Goal: Ask a question

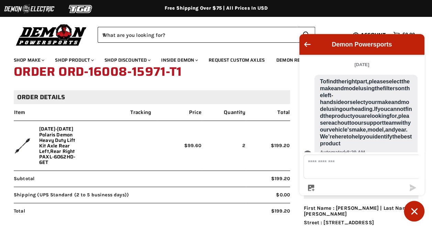
scroll to position [654, 0]
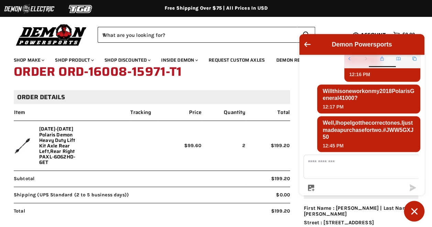
click at [323, 130] on ul "[DATE] To find the right part, please select the make and model using the filte…" at bounding box center [362, 103] width 125 height 97
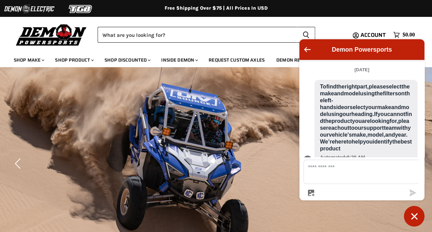
scroll to position [654, 0]
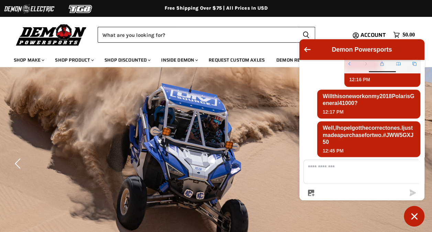
click at [321, 174] on textarea "Message us" at bounding box center [366, 171] width 125 height 23
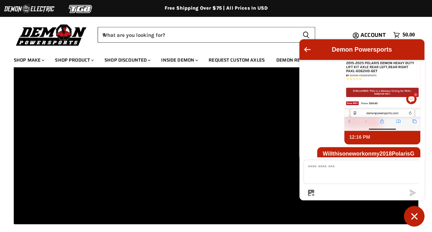
scroll to position [413, 0]
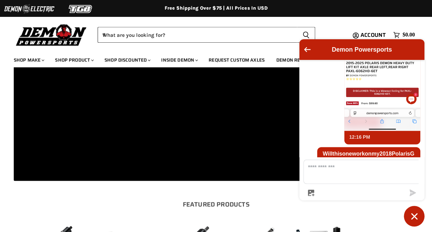
click at [342, 24] on div "Demon Powersports Demon Powersports What are you looking for? Cancel Search ico…" at bounding box center [216, 34] width 405 height 24
click at [284, 201] on h2 "FEATURED PRODUCTS" at bounding box center [217, 204] width 400 height 7
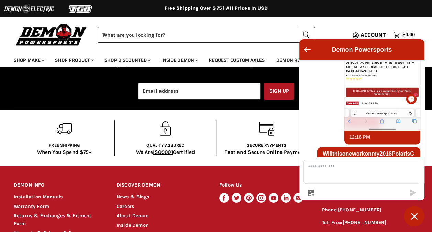
scroll to position [1204, 0]
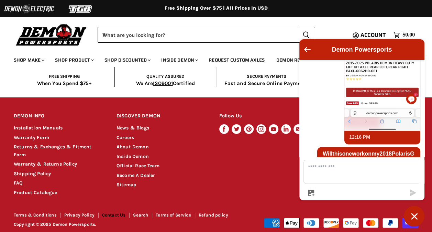
click at [114, 212] on link "Contact Us" at bounding box center [114, 214] width 24 height 5
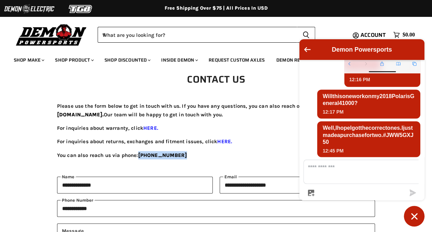
drag, startPoint x: 139, startPoint y: 154, endPoint x: 181, endPoint y: 160, distance: 42.0
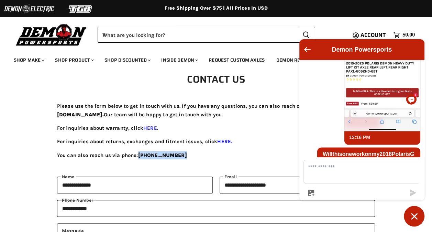
scroll to position [482, 0]
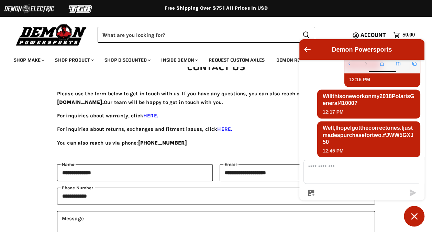
scroll to position [0, 0]
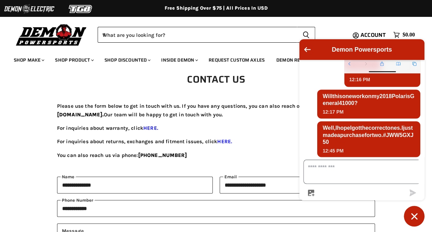
click at [332, 177] on textarea "Message us" at bounding box center [366, 171] width 125 height 23
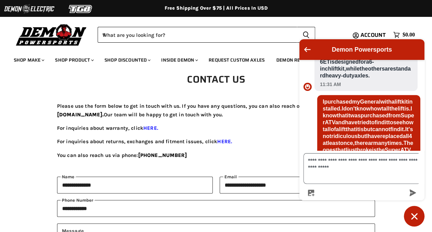
scroll to position [282, 0]
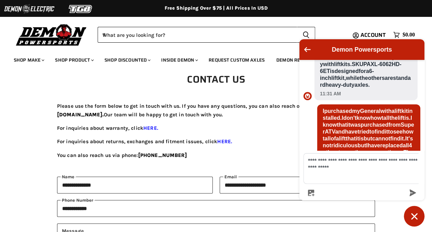
drag, startPoint x: 332, startPoint y: 114, endPoint x: 379, endPoint y: 113, distance: 46.8
click at [379, 88] on span "Larry, the main difference between the SKUs is the compatibility with lift kits…" at bounding box center [366, 67] width 92 height 41
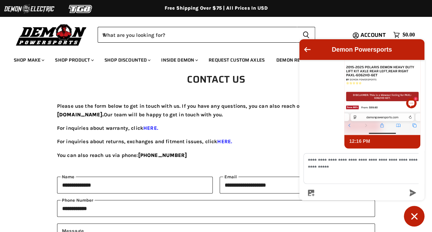
scroll to position [523, 0]
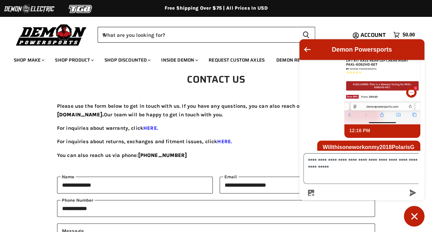
click at [371, 176] on textarea "**********" at bounding box center [366, 168] width 125 height 30
paste textarea "**********"
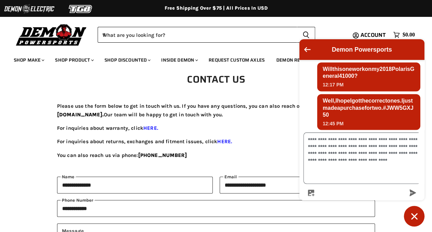
scroll to position [688, 0]
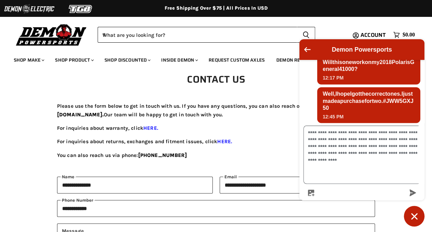
type textarea "**********"
click at [412, 193] on icon "submit" at bounding box center [413, 192] width 7 height 7
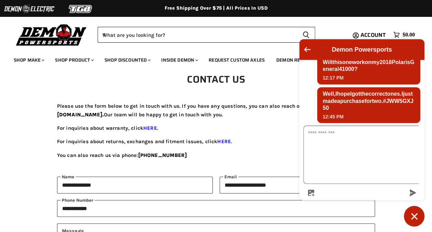
scroll to position [741, 0]
